Goal: Task Accomplishment & Management: Use online tool/utility

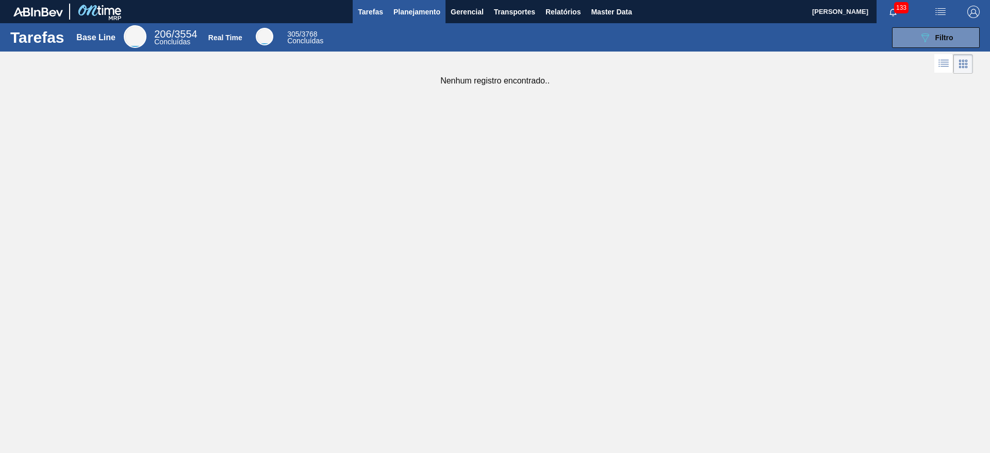
click at [424, 10] on span "Planejamento" at bounding box center [416, 12] width 47 height 12
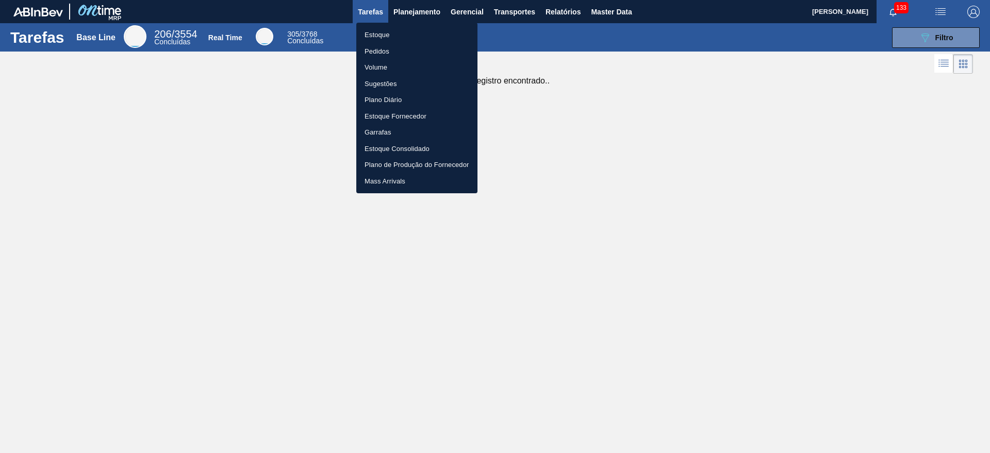
click at [397, 30] on li "Estoque" at bounding box center [416, 35] width 121 height 16
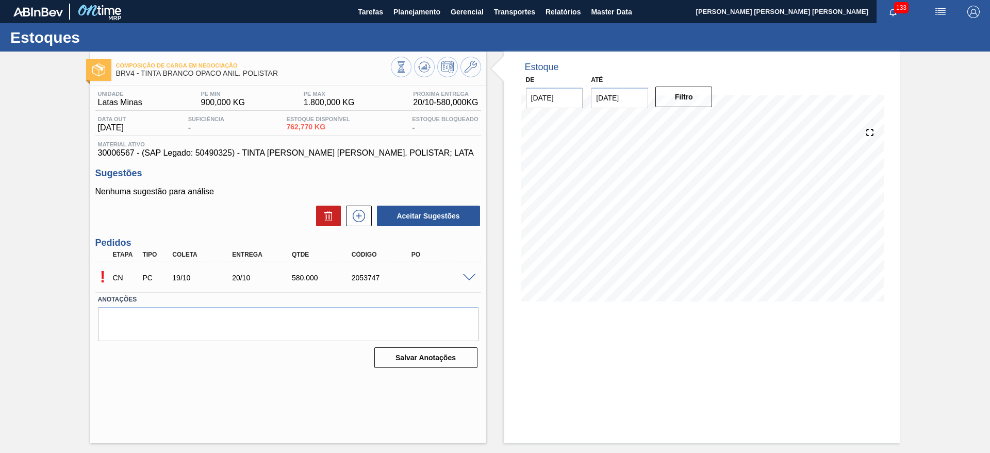
click at [469, 275] on span at bounding box center [469, 278] width 12 height 8
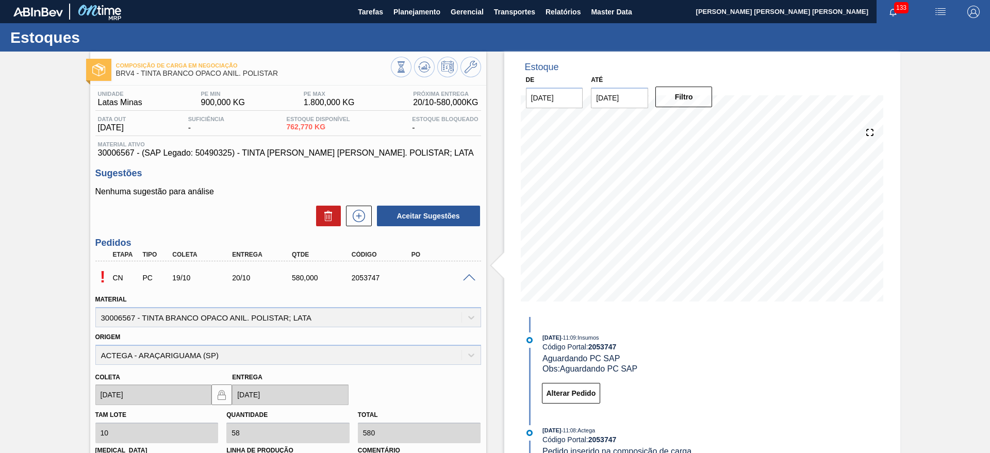
scroll to position [174, 0]
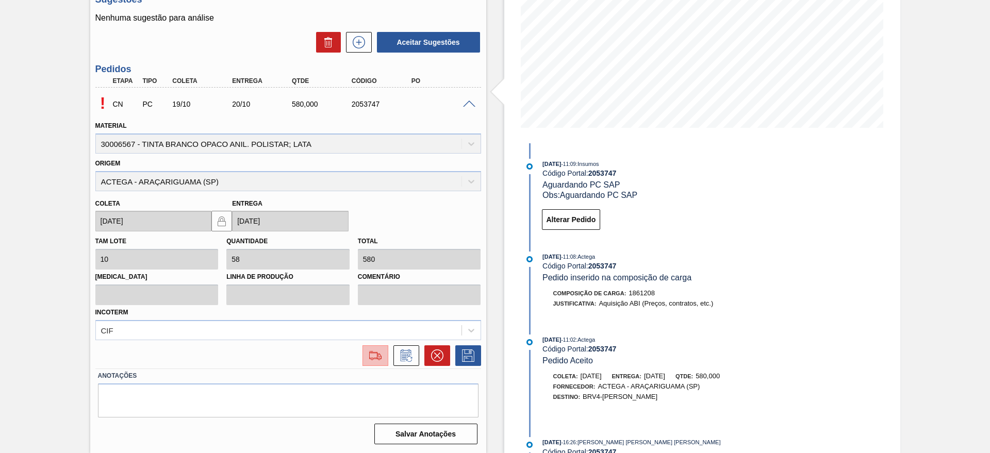
click at [379, 352] on img at bounding box center [375, 355] width 16 height 12
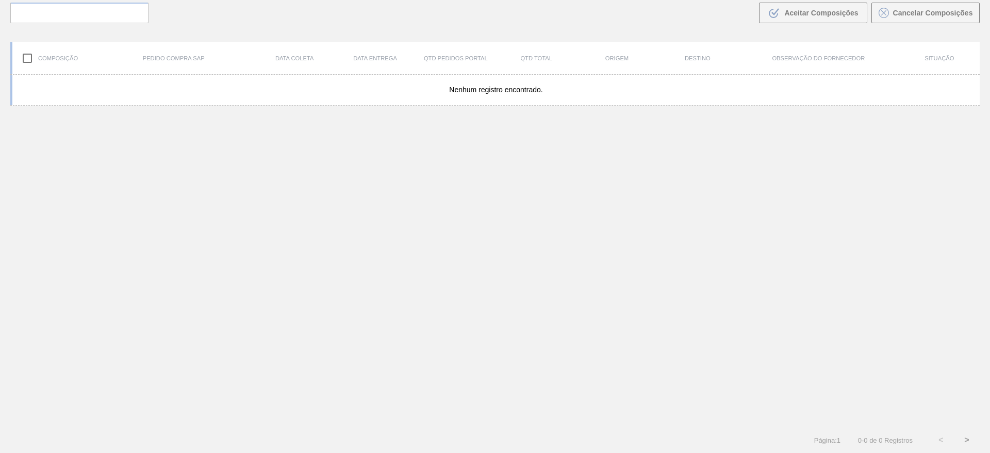
scroll to position [74, 0]
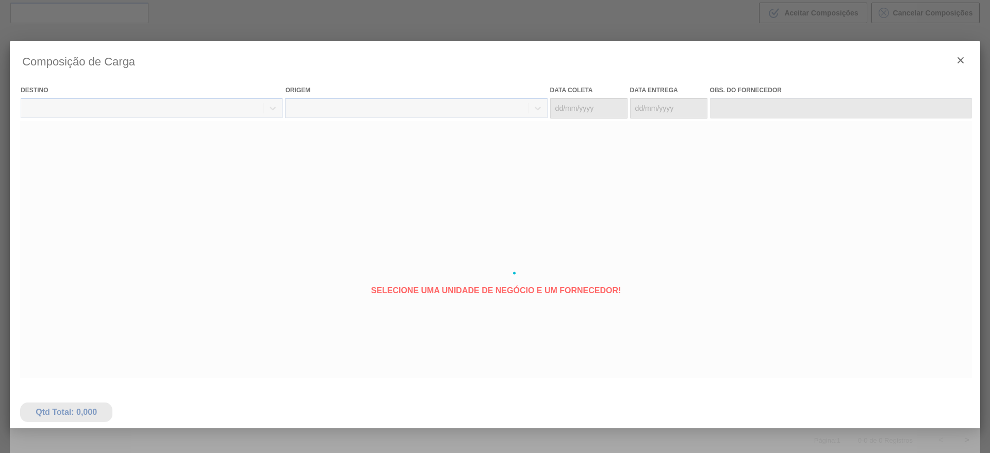
type coleta "19/10/2025"
type Entrega "20/10/2025"
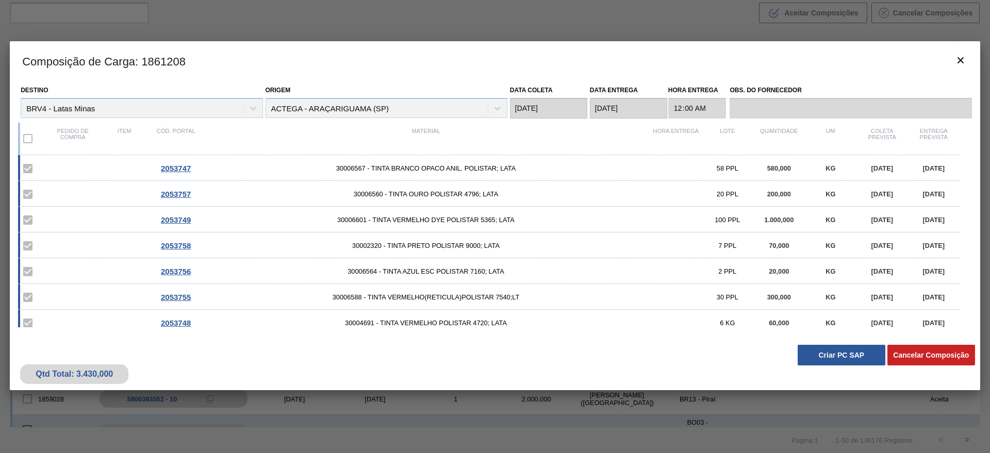
scroll to position [189, 0]
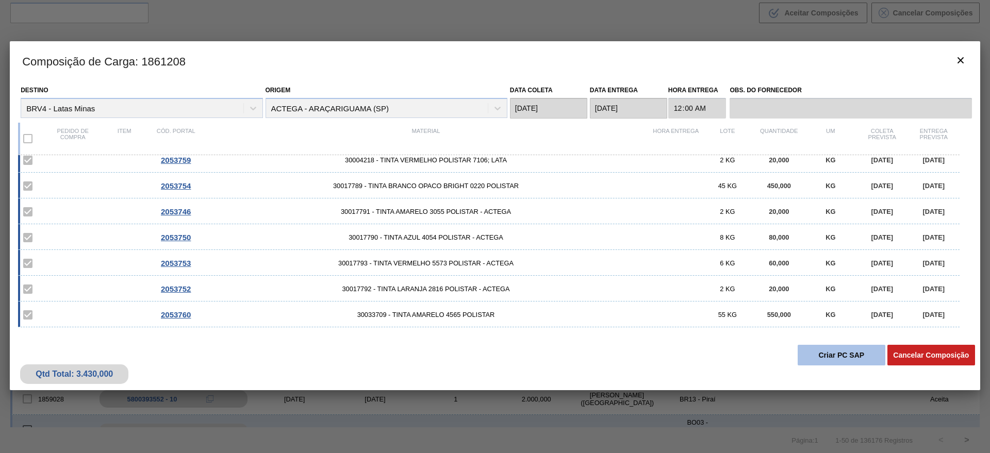
click at [858, 354] on button "Criar PC SAP" at bounding box center [841, 355] width 88 height 21
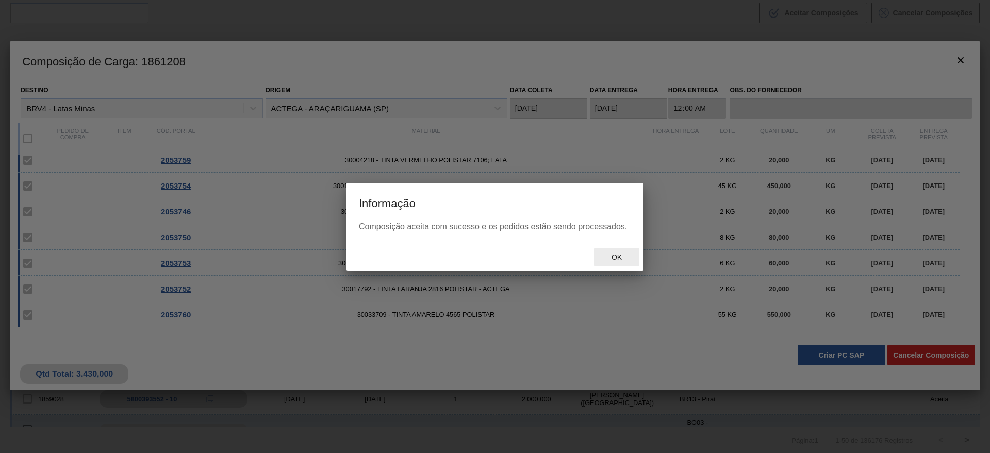
click at [612, 253] on span "Ok" at bounding box center [616, 257] width 27 height 8
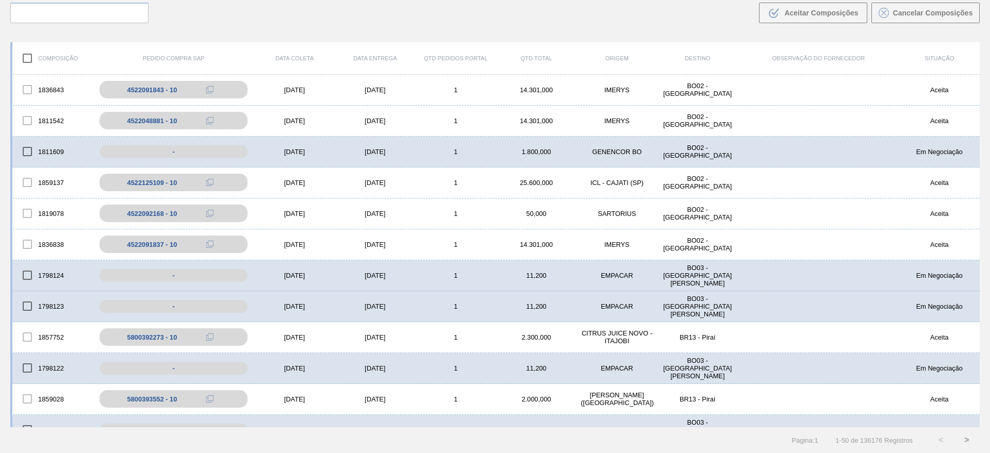
scroll to position [10, 0]
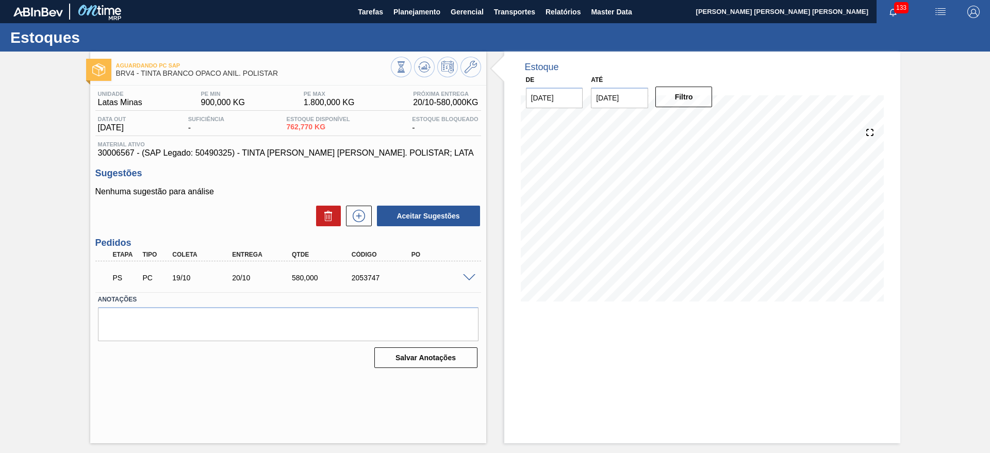
click at [472, 278] on span at bounding box center [469, 278] width 12 height 8
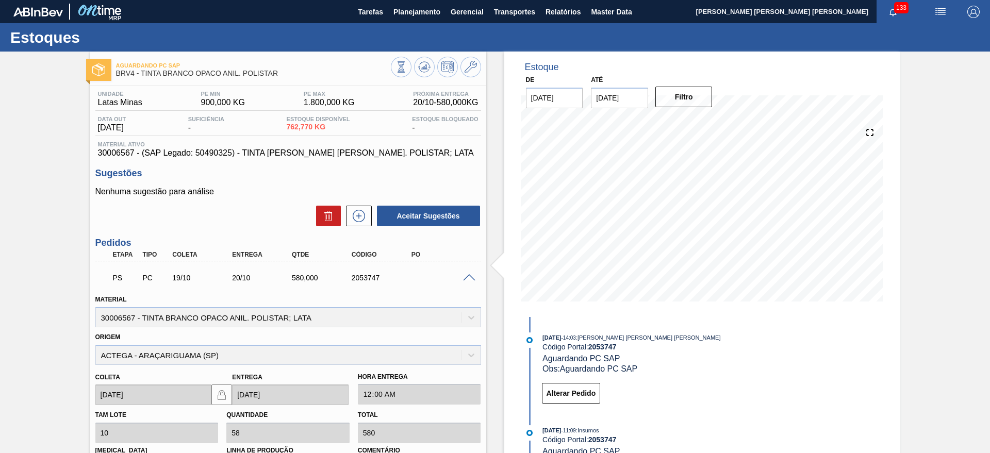
scroll to position [187, 0]
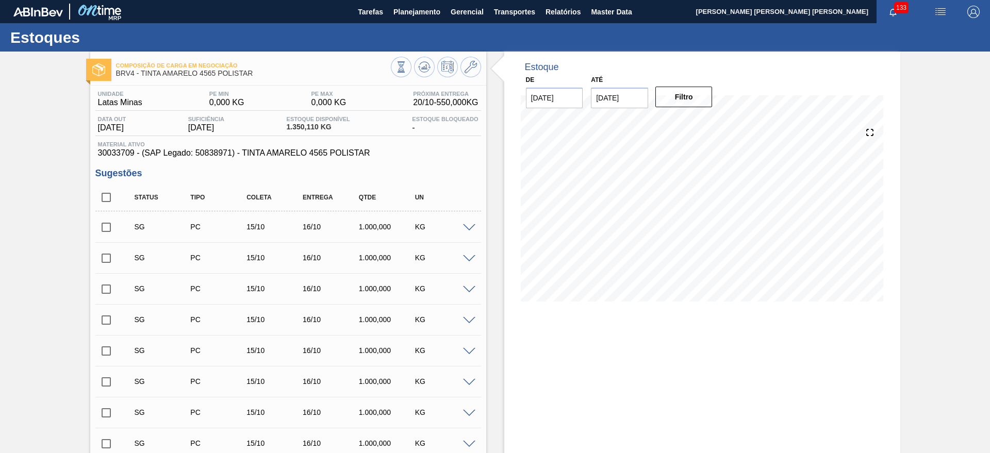
click at [109, 198] on input "checkbox" at bounding box center [106, 198] width 22 height 22
checkbox input "true"
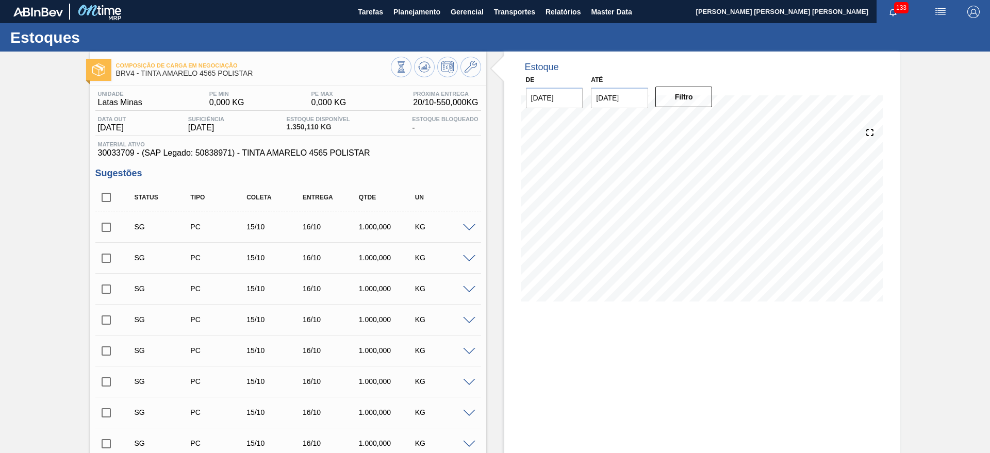
checkbox input "true"
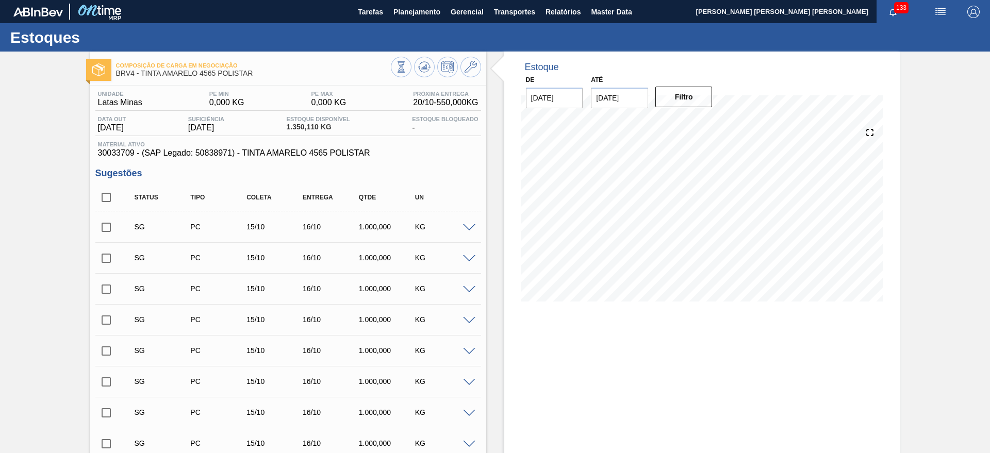
checkbox input "true"
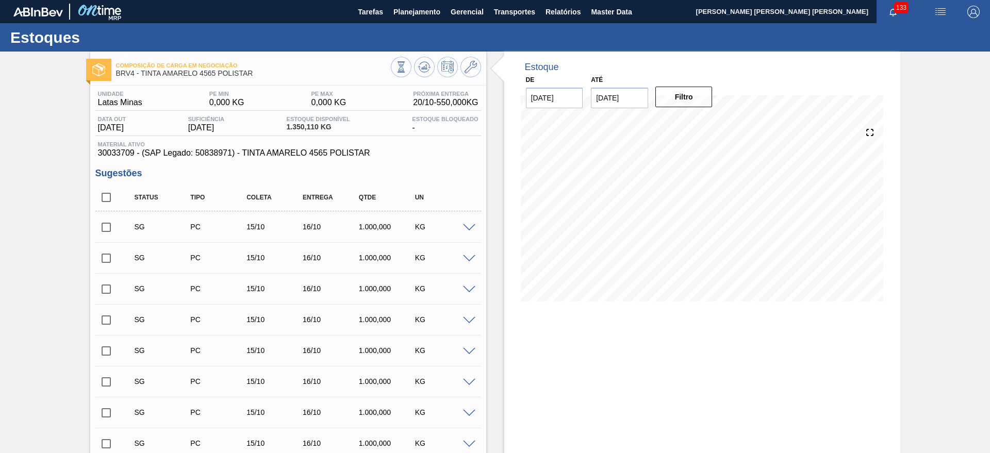
checkbox input "true"
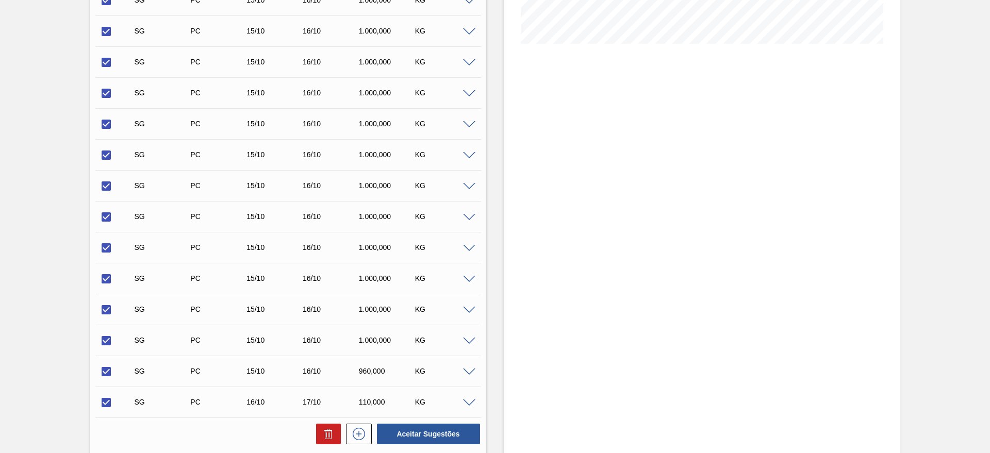
scroll to position [399, 0]
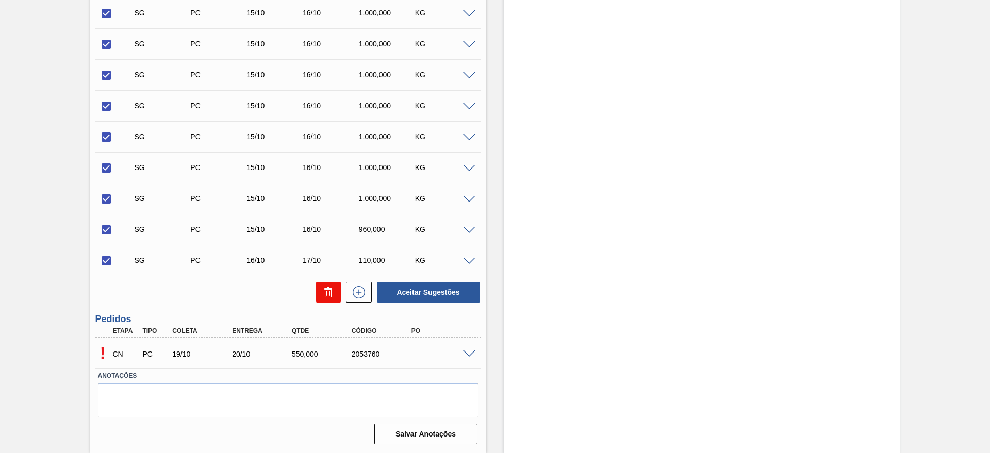
click at [332, 294] on icon at bounding box center [328, 292] width 12 height 12
checkbox input "false"
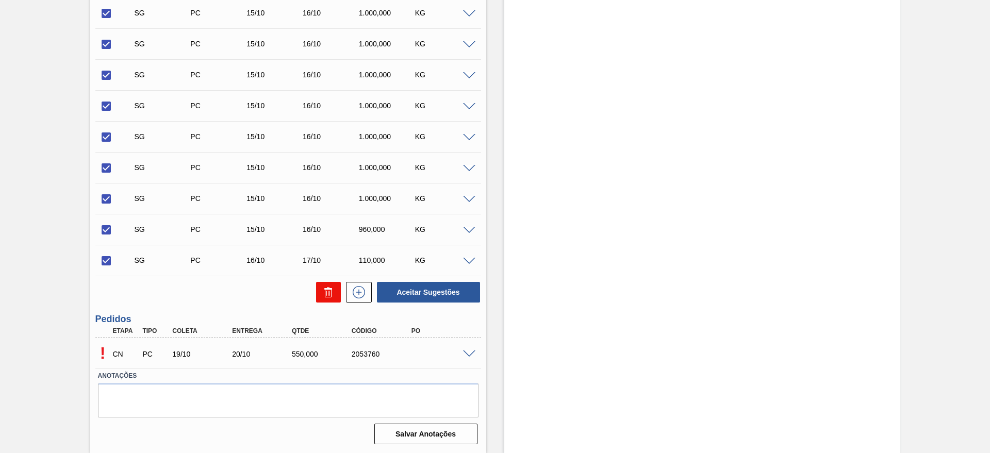
checkbox input "false"
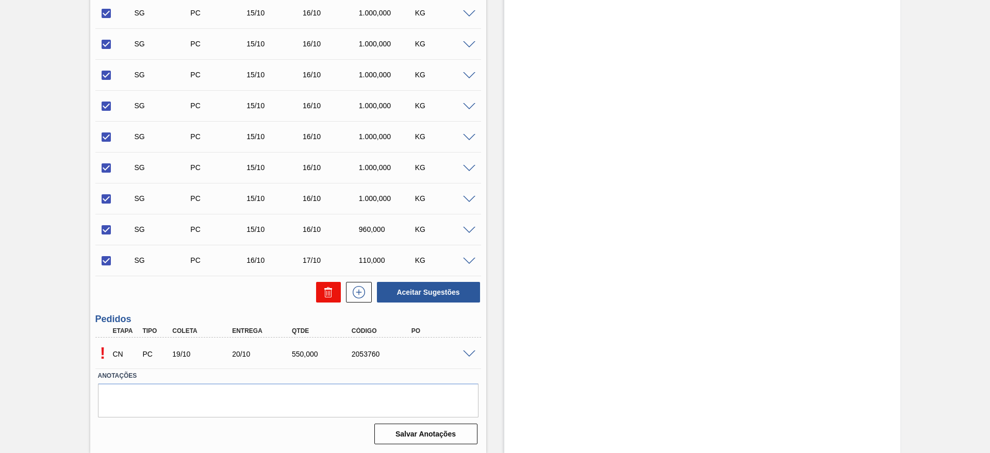
checkbox input "false"
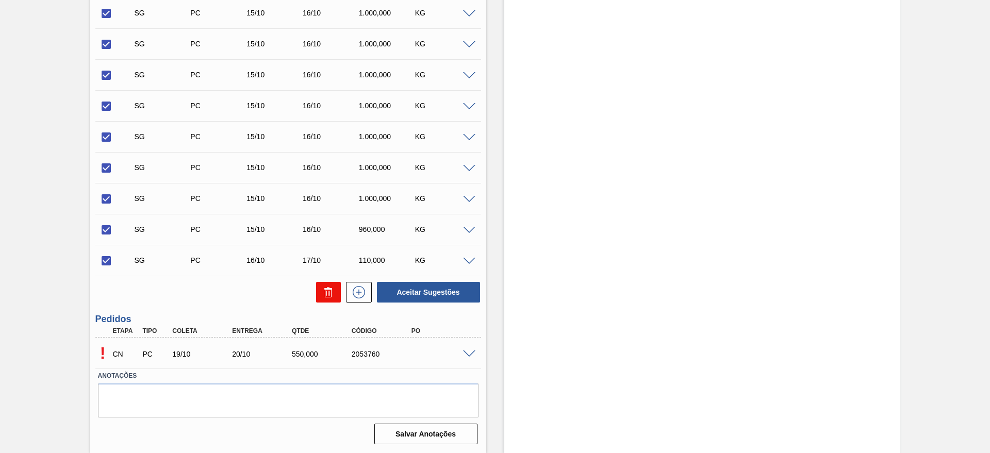
checkbox input "false"
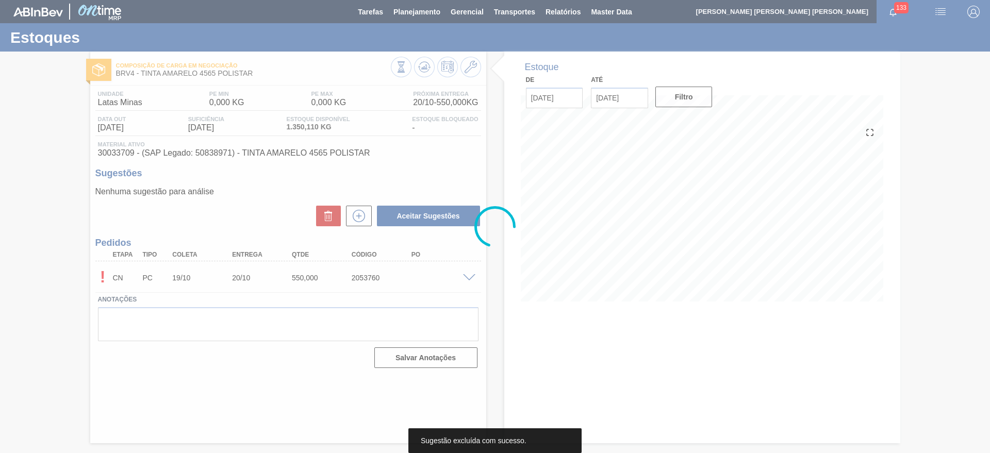
scroll to position [0, 0]
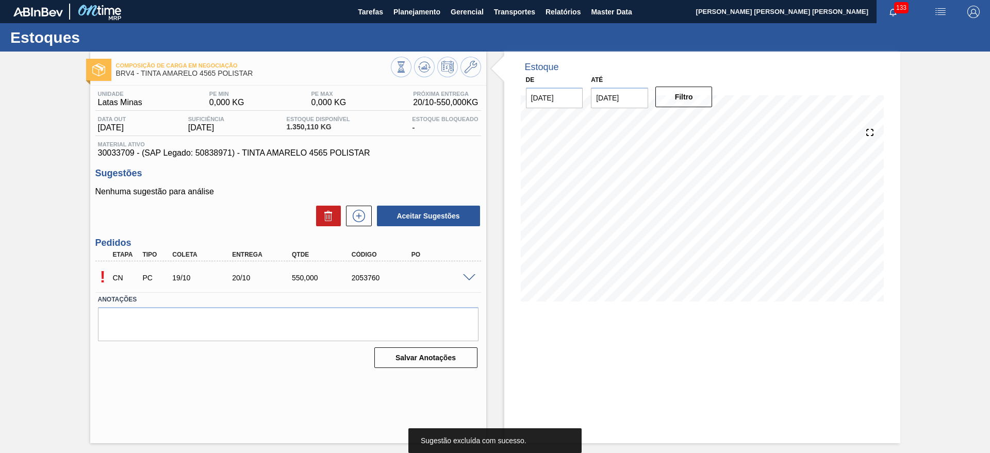
click at [468, 277] on span at bounding box center [469, 278] width 12 height 8
